Goal: Transaction & Acquisition: Purchase product/service

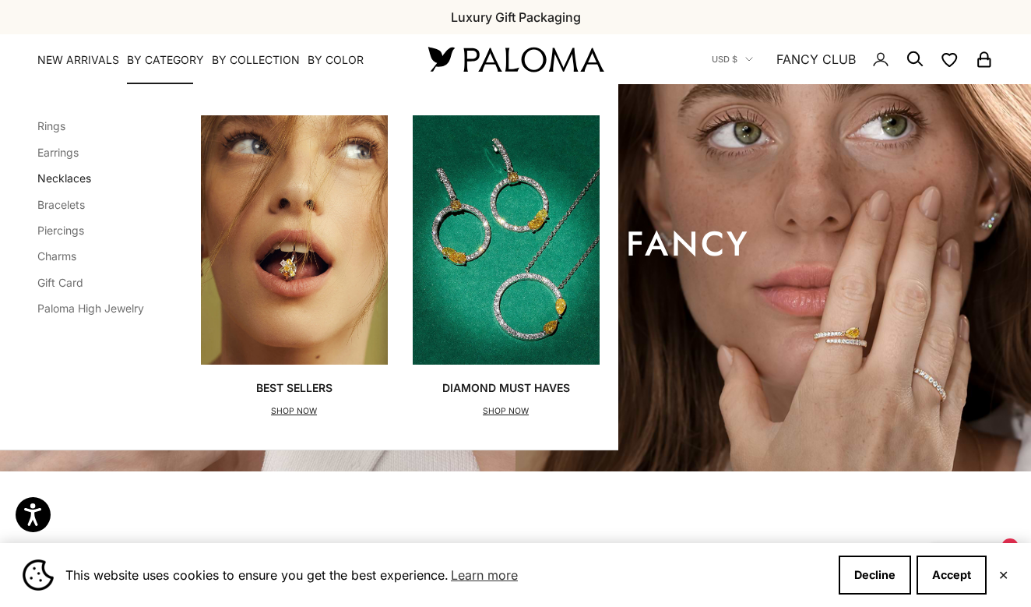
click at [71, 178] on link "Necklaces" at bounding box center [64, 177] width 54 height 13
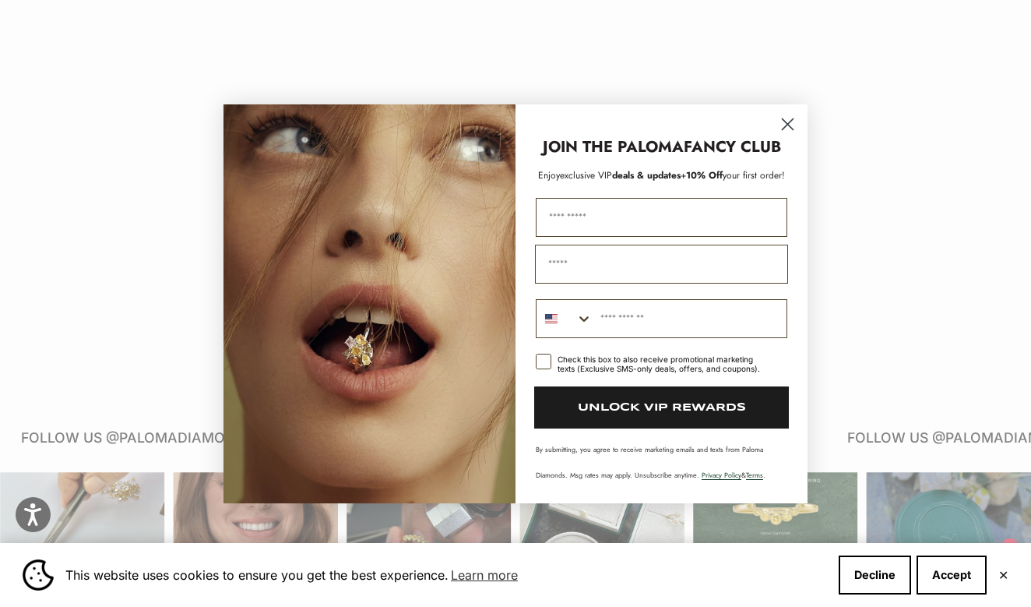
scroll to position [2009, 0]
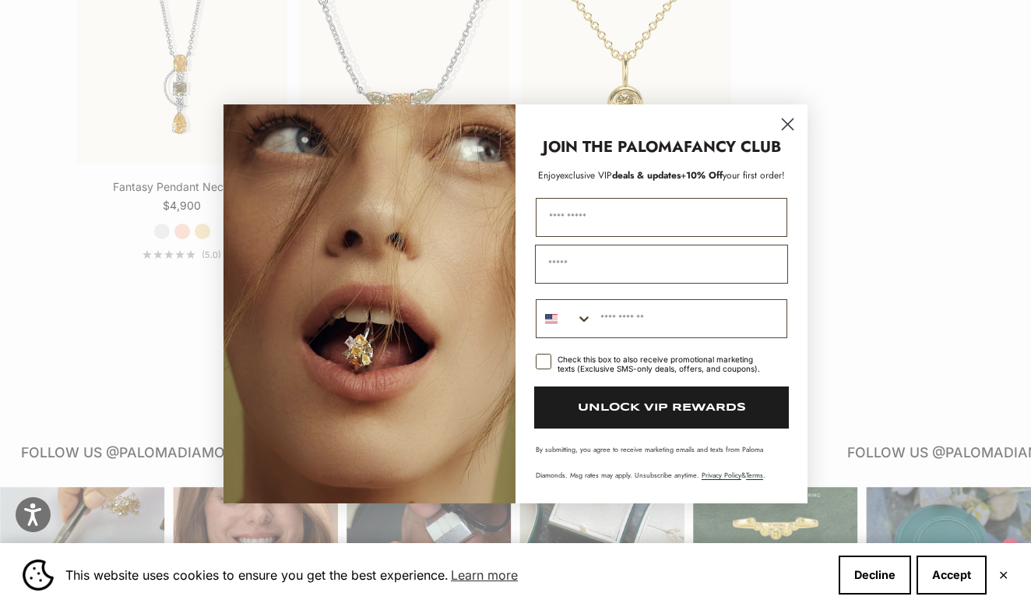
click at [791, 128] on icon "Close dialog" at bounding box center [788, 123] width 11 height 11
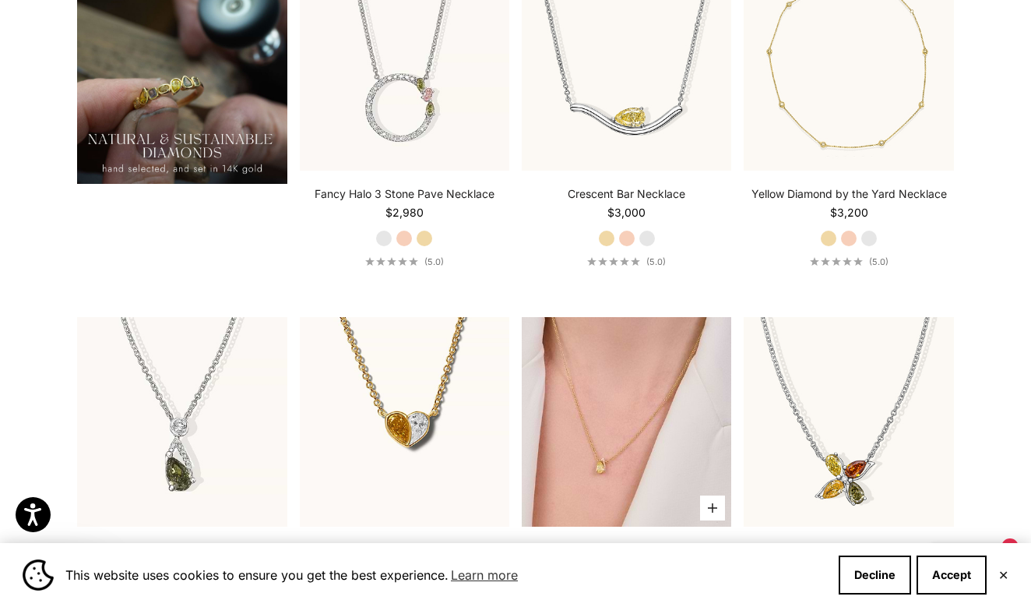
scroll to position [1226, 0]
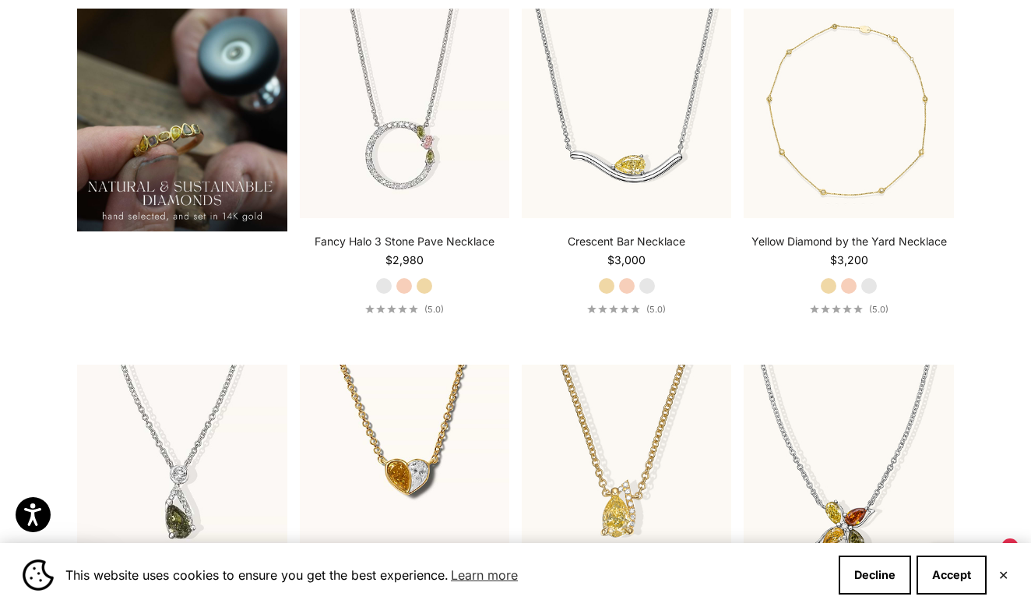
click at [189, 127] on img at bounding box center [182, 120] width 210 height 223
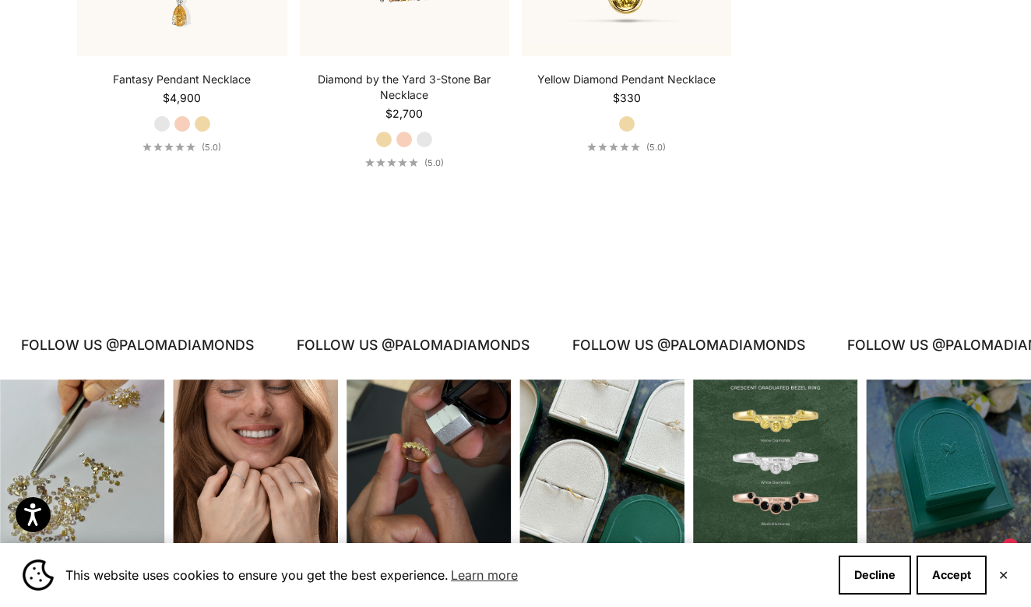
scroll to position [2091, 0]
